Goal: Task Accomplishment & Management: Use online tool/utility

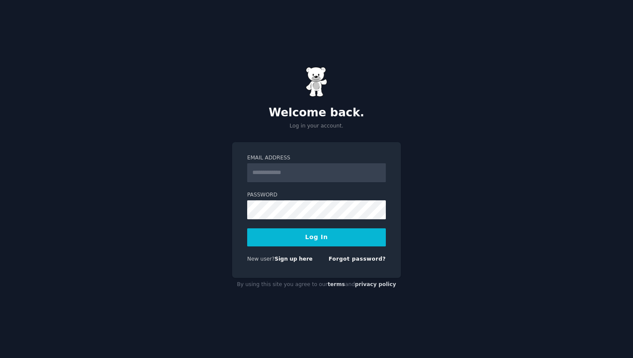
type input "**********"
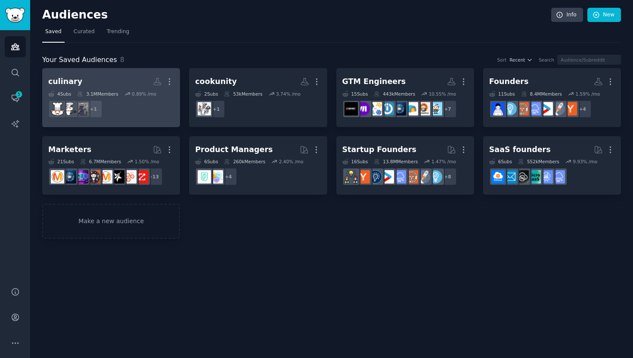
click at [126, 78] on h2 "culinary Custom Audience More" at bounding box center [111, 81] width 126 height 15
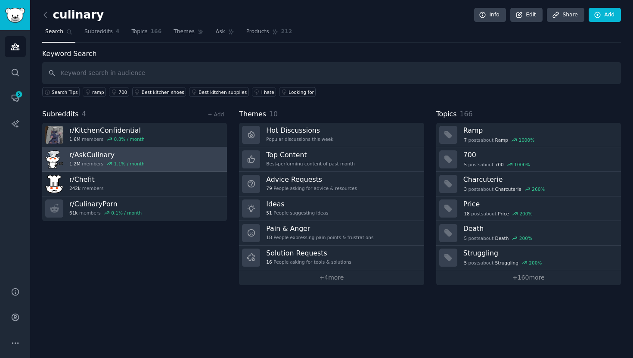
click at [109, 153] on h3 "r/ AskCulinary" at bounding box center [106, 154] width 75 height 9
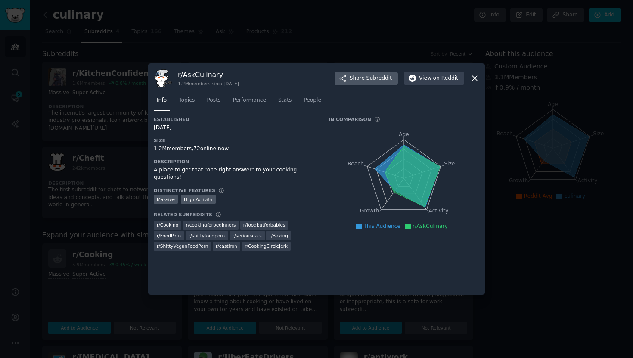
click at [388, 80] on span "Subreddit" at bounding box center [378, 78] width 25 height 8
click at [474, 78] on icon at bounding box center [474, 78] width 5 height 5
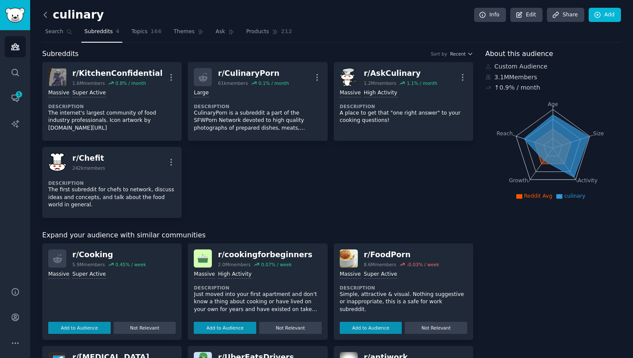
click at [48, 18] on icon at bounding box center [45, 14] width 9 height 9
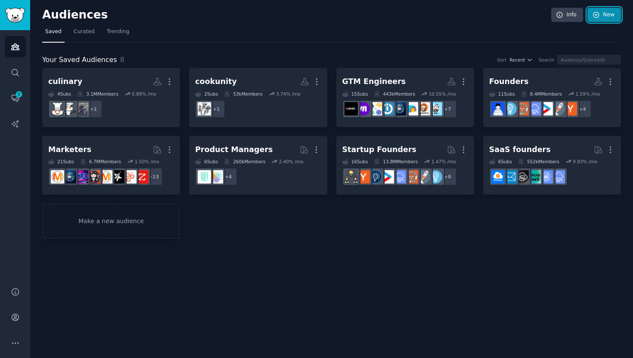
click at [601, 16] on link "New" at bounding box center [604, 15] width 34 height 15
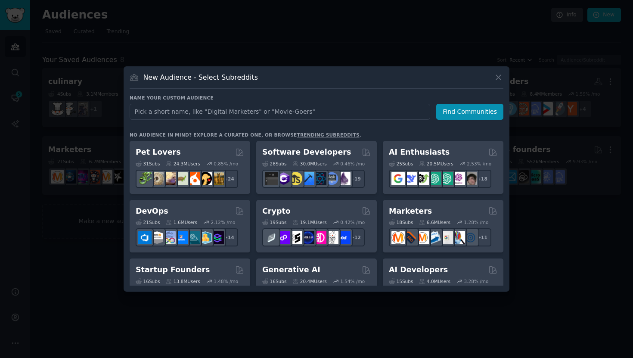
click at [246, 113] on input "text" at bounding box center [280, 112] width 301 height 16
type input "jobs"
click button "Find Communities" at bounding box center [469, 112] width 67 height 16
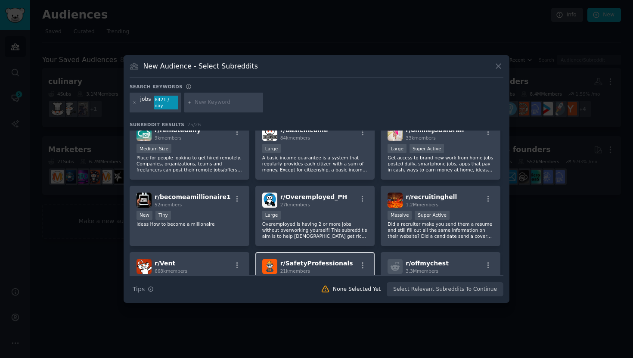
scroll to position [342, 0]
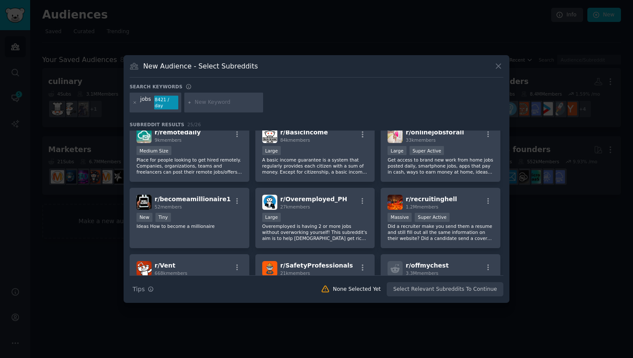
click at [205, 103] on input "text" at bounding box center [227, 103] width 65 height 8
type input "hiring"
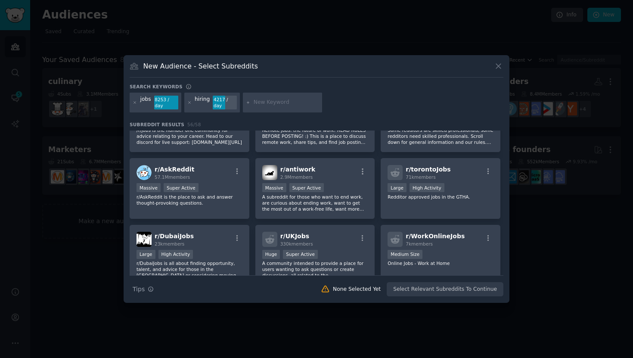
scroll to position [183, 0]
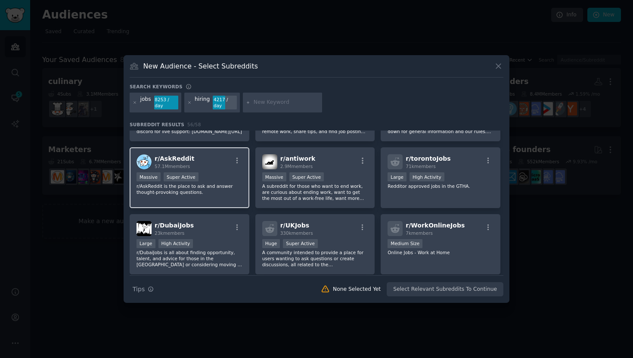
click at [182, 187] on p "r/AskReddit is the place to ask and answer thought-provoking questions." at bounding box center [189, 189] width 106 height 12
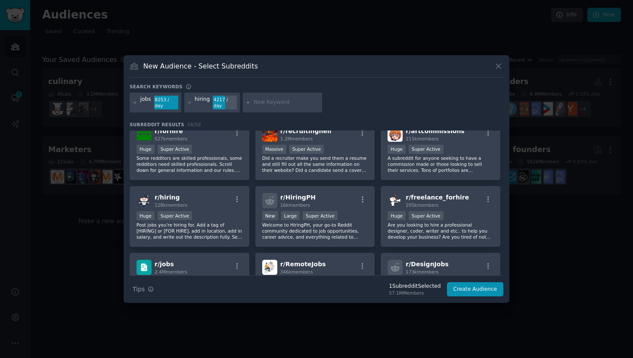
scroll to position [0, 0]
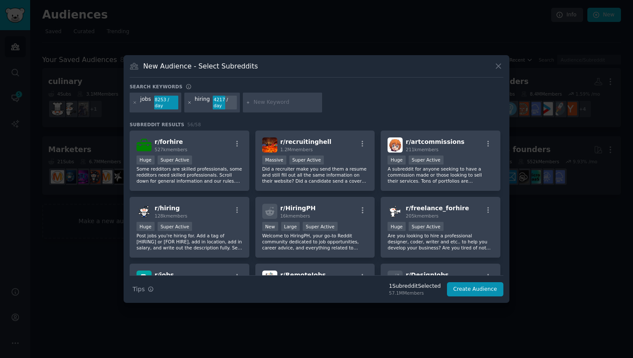
click at [189, 102] on icon at bounding box center [189, 102] width 2 height 2
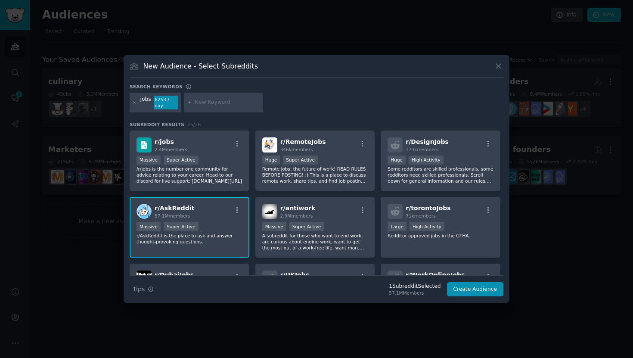
click at [206, 101] on input "text" at bounding box center [227, 103] width 65 height 8
type input "chef"
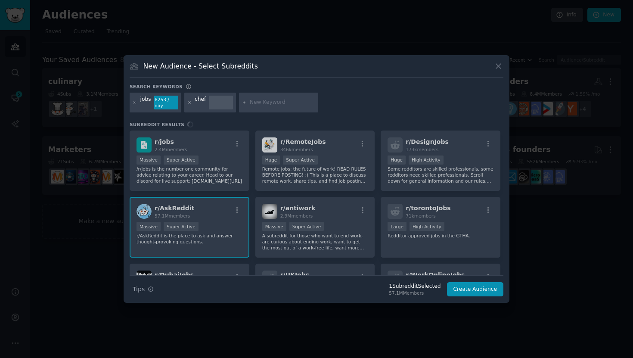
click at [369, 87] on div "Search keywords" at bounding box center [317, 88] width 374 height 9
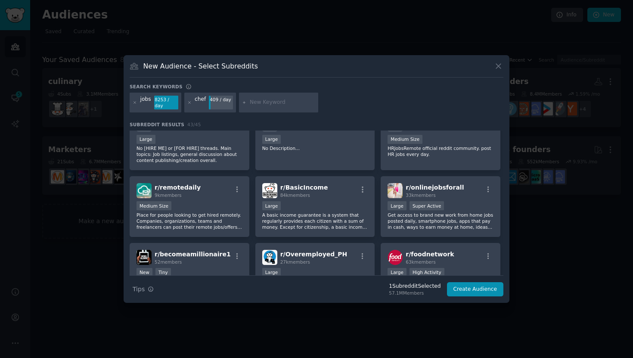
scroll to position [548, 0]
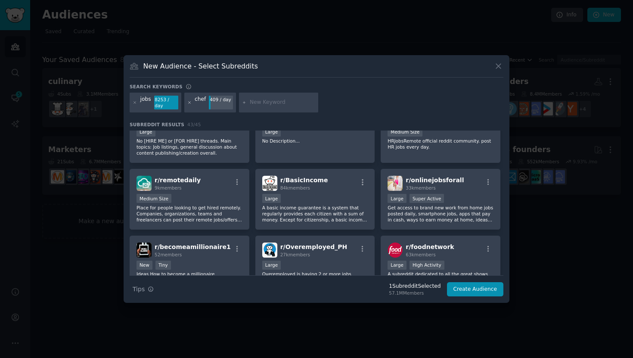
click at [189, 102] on icon at bounding box center [189, 102] width 2 height 2
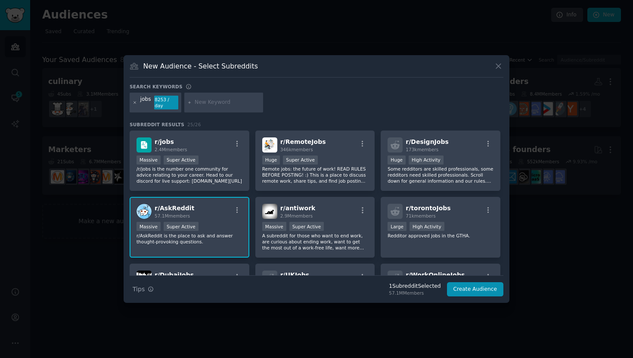
click at [133, 104] on icon at bounding box center [135, 102] width 5 height 5
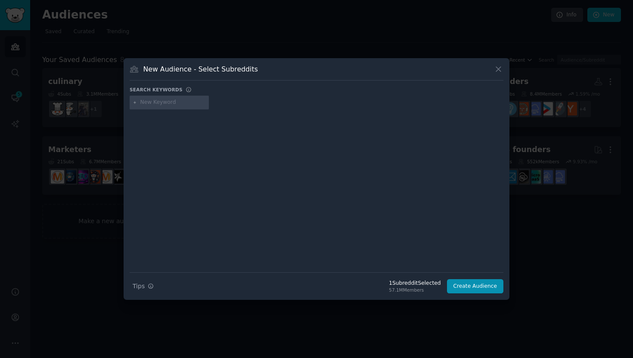
click at [149, 110] on div at bounding box center [317, 104] width 374 height 17
click at [152, 105] on input "text" at bounding box center [172, 103] width 65 height 8
paste input "[URL][DOMAIN_NAME]"
drag, startPoint x: 176, startPoint y: 103, endPoint x: 78, endPoint y: 99, distance: 98.2
click at [78, 99] on div "​ New Audience - Select Subreddits Search keywords [URL][DOMAIN_NAME] Search Ti…" at bounding box center [316, 179] width 627 height 358
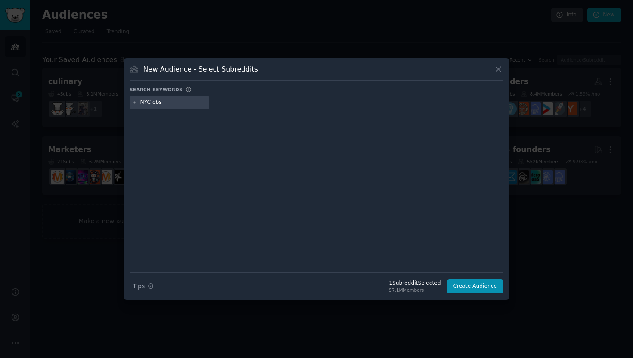
type input "NYC jobs"
click at [242, 101] on input "text" at bounding box center [239, 103] width 65 height 8
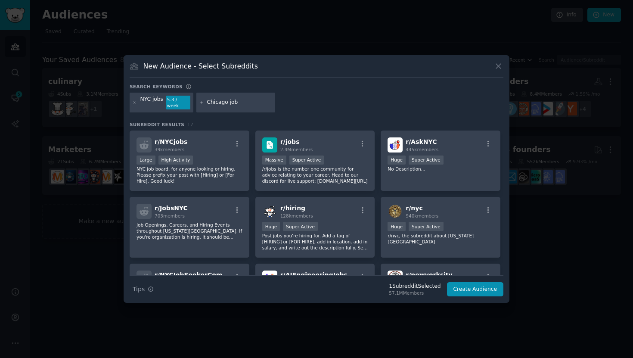
type input "Chicago jobs"
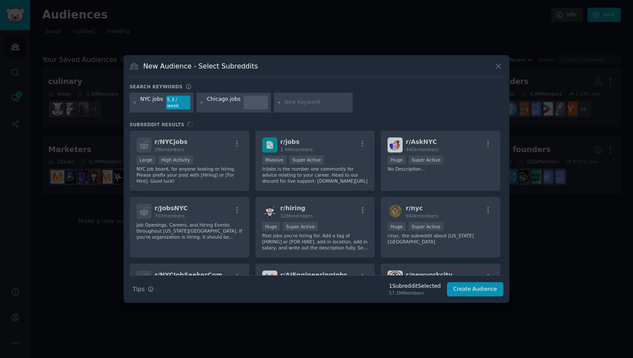
click at [301, 103] on input "text" at bounding box center [316, 103] width 65 height 8
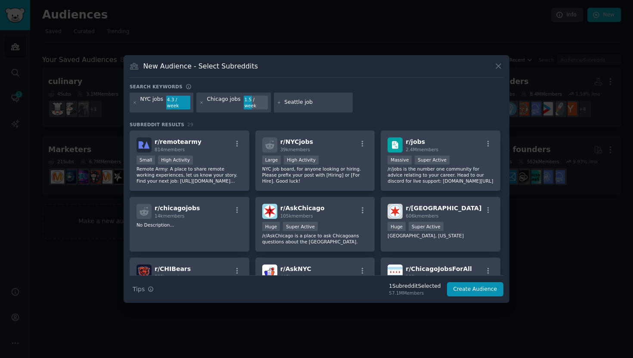
type input "Seattle jobs"
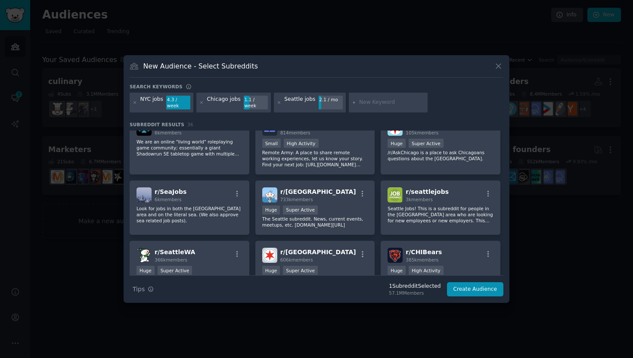
scroll to position [84, 0]
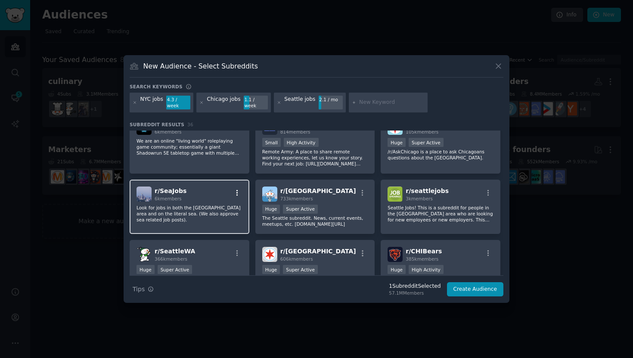
click at [237, 190] on icon "button" at bounding box center [237, 193] width 8 height 8
click at [161, 187] on span "r/ SeaJobs" at bounding box center [171, 190] width 32 height 7
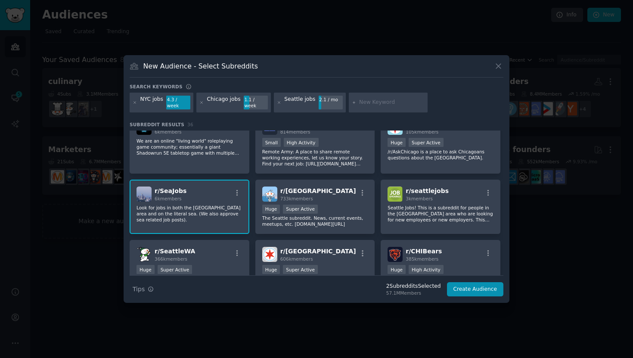
click at [163, 188] on span "r/ SeaJobs" at bounding box center [171, 190] width 32 height 7
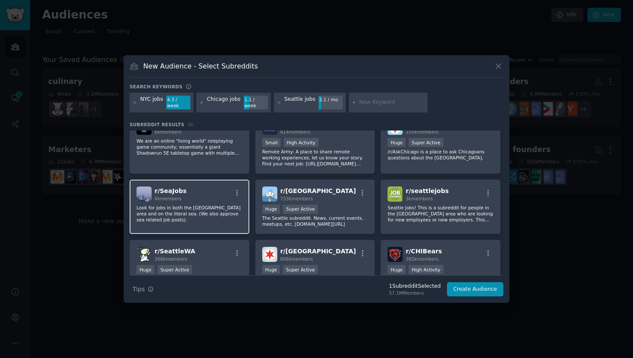
click at [164, 188] on span "r/ SeaJobs" at bounding box center [171, 190] width 32 height 7
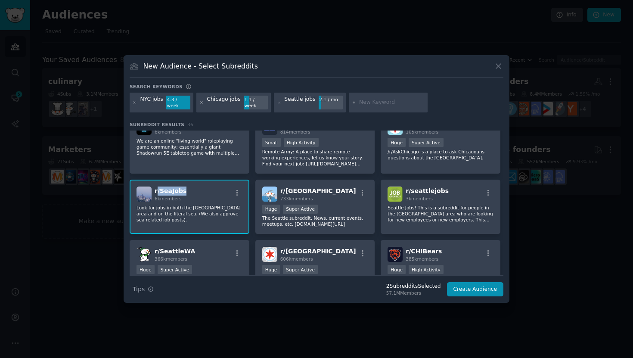
drag, startPoint x: 182, startPoint y: 186, endPoint x: 156, endPoint y: 187, distance: 26.3
click at [156, 187] on span "r/ SeaJobs" at bounding box center [171, 190] width 32 height 7
copy span "/ SeaJobs"
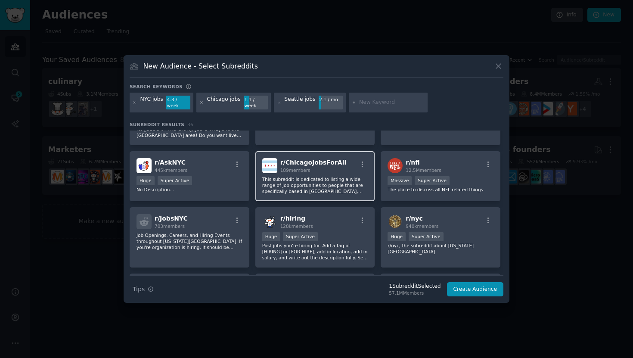
scroll to position [240, 0]
copy span "r/ ChicagoJobsForAll"
drag, startPoint x: 343, startPoint y: 156, endPoint x: 279, endPoint y: 156, distance: 63.7
click at [279, 158] on div "r/ ChicagoJobsForAll 189 members" at bounding box center [315, 165] width 106 height 15
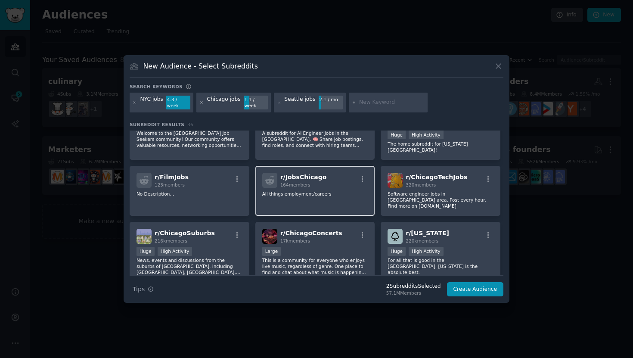
scroll to position [430, 0]
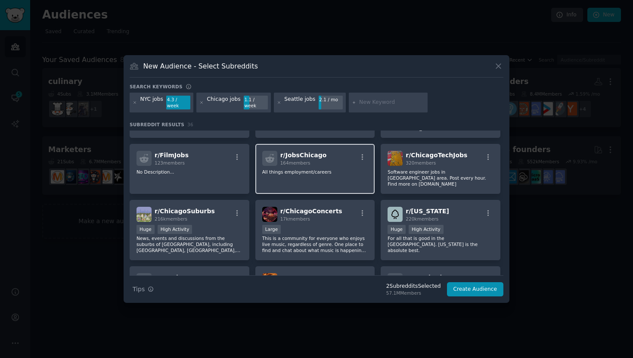
click at [298, 169] on p "All things employment/careers" at bounding box center [315, 172] width 106 height 6
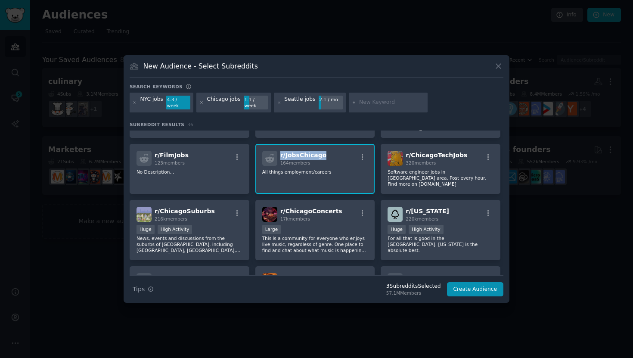
drag, startPoint x: 324, startPoint y: 148, endPoint x: 275, endPoint y: 148, distance: 49.5
click at [275, 151] on div "r/ JobsChicago 164 members" at bounding box center [315, 158] width 106 height 15
copy span "r/ JobsChicago"
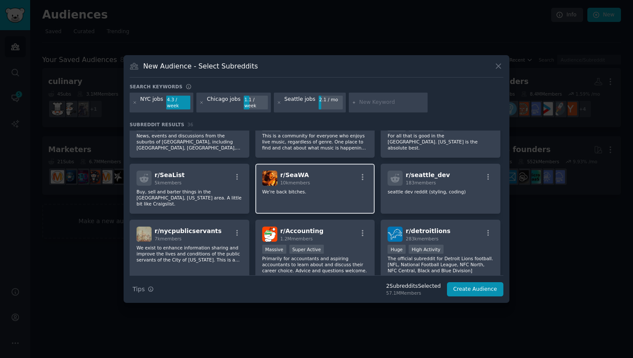
scroll to position [533, 0]
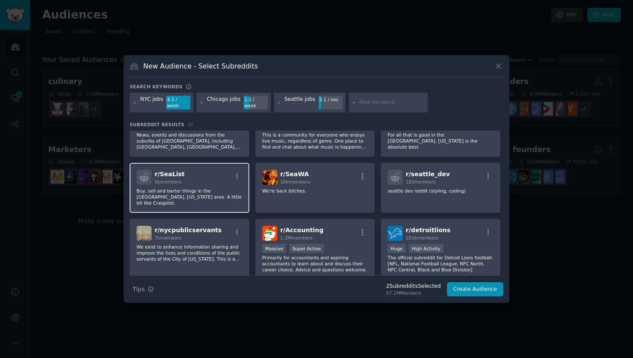
click at [183, 170] on div "r/ SeaList 5k members" at bounding box center [189, 177] width 106 height 15
click at [237, 173] on icon "button" at bounding box center [237, 176] width 2 height 6
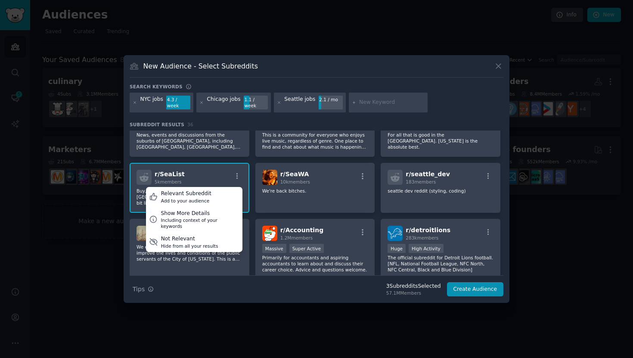
click at [198, 170] on div "r/ SeaList 5k members Relevant Subreddit Add to your audience Show More Details…" at bounding box center [189, 177] width 106 height 15
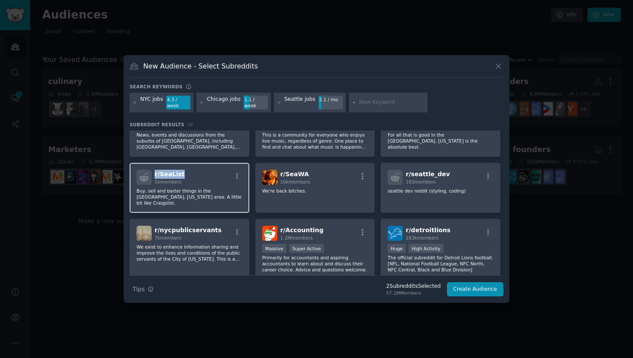
drag, startPoint x: 190, startPoint y: 160, endPoint x: 153, endPoint y: 160, distance: 37.0
click at [153, 170] on div "r/ SeaList 5k members" at bounding box center [189, 177] width 106 height 15
copy span "r/ SeaList"
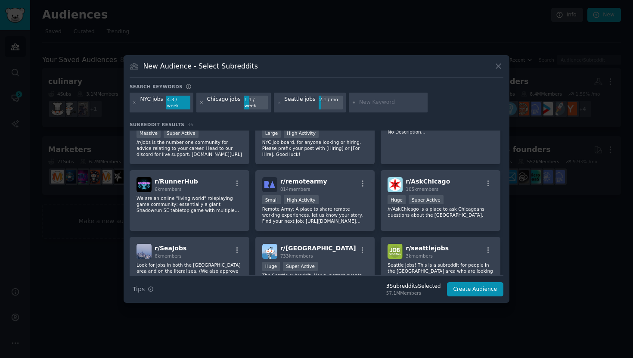
scroll to position [0, 0]
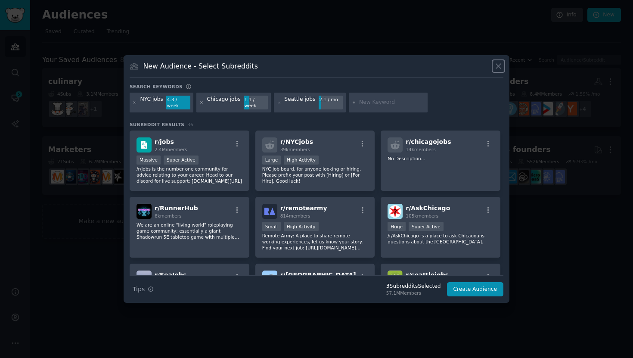
click at [498, 68] on icon at bounding box center [498, 66] width 9 height 9
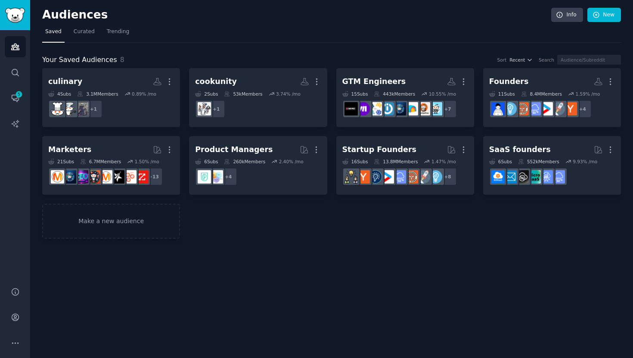
click at [488, 24] on div "Audiences Info New" at bounding box center [331, 17] width 579 height 18
